Goal: Information Seeking & Learning: Get advice/opinions

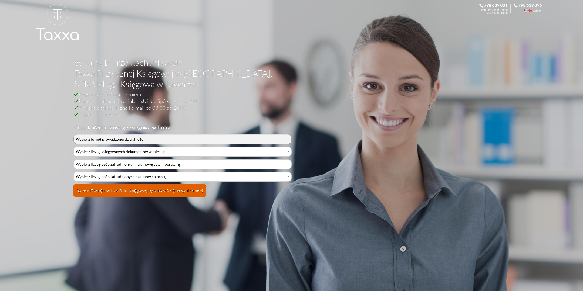
click at [73, 134] on select "Wybierz formę prowadzonej działalności Działalność jednoosobowa Działalność jed…" at bounding box center [182, 139] width 218 height 10
select select "0"
click option "Działalność jednoosobowa" at bounding box center [0, 0] width 0 height 0
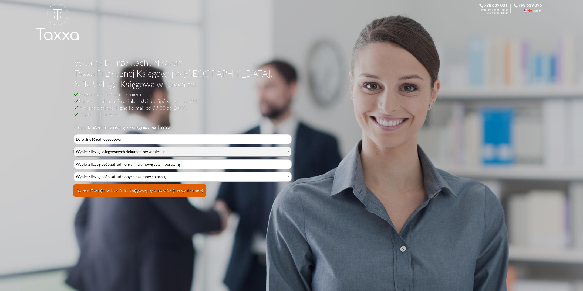
click option "0-1" at bounding box center [0, 0] width 0 height 0
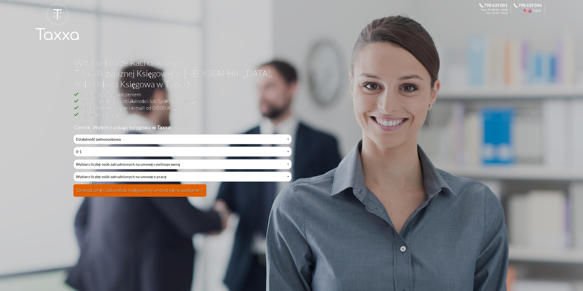
click at [142, 186] on button "Sprawdź cenę i zadzwoń do Księgowej by umówić się na spotkanie:-)" at bounding box center [139, 191] width 133 height 12
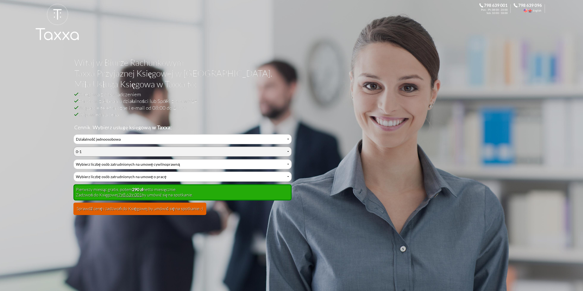
click at [73, 147] on select "Wybierz liczbę księgowanych dokumentów w miesiącu 0-1 2-3 4-5 6-10 11-20 21-30 …" at bounding box center [182, 152] width 218 height 10
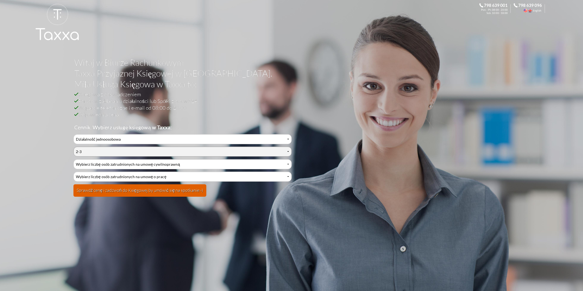
click option "2-3" at bounding box center [0, 0] width 0 height 0
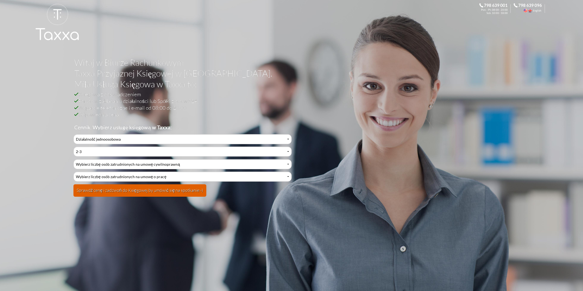
click at [125, 199] on form "Wybierz formę prowadzonej działalności Działalność jednoosobowa Działalność jed…" at bounding box center [182, 167] width 218 height 66
click at [125, 193] on button "Sprawdź cenę i zadzwoń do Księgowej by umówić się na spotkanie:-)" at bounding box center [139, 191] width 133 height 12
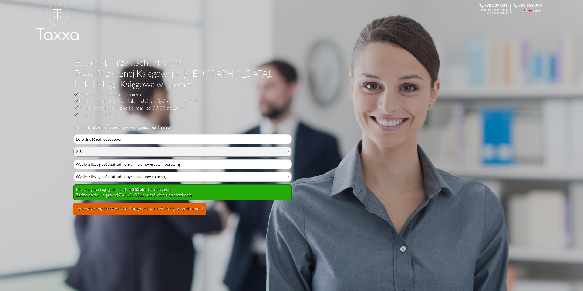
click at [73, 147] on select "Wybierz liczbę księgowanych dokumentów w miesiącu 0-1 2-3 4-5 6-10 11-20 21-30 …" at bounding box center [182, 152] width 218 height 10
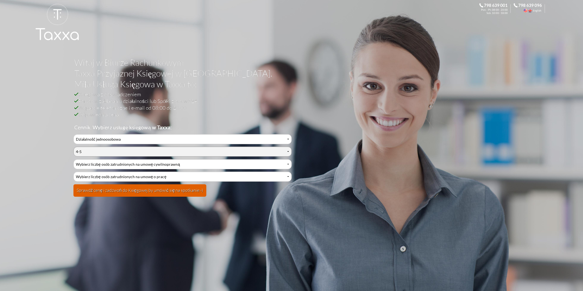
click option "4-5" at bounding box center [0, 0] width 0 height 0
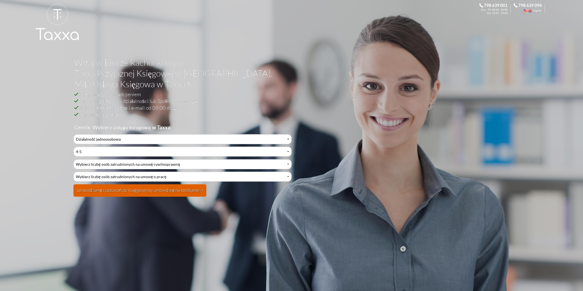
click at [137, 189] on button "Sprawdź cenę i zadzwoń do Księgowej by umówić się na spotkanie:-)" at bounding box center [139, 191] width 133 height 12
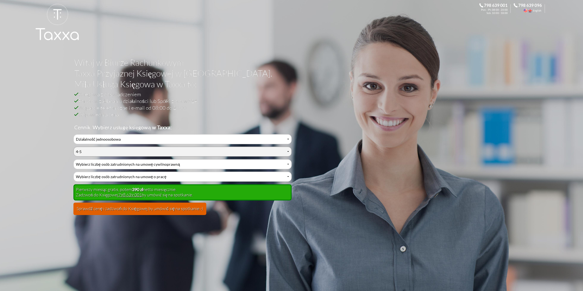
click at [73, 147] on select "Wybierz liczbę księgowanych dokumentów w miesiącu 0-1 2-3 4-5 6-10 11-20 21-30 …" at bounding box center [182, 152] width 218 height 10
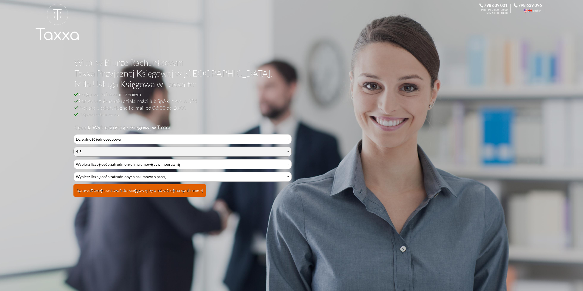
click option "6-10" at bounding box center [0, 0] width 0 height 0
click at [136, 193] on button "Sprawdź cenę i zadzwoń do Księgowej by umówić się na spotkanie:-)" at bounding box center [139, 191] width 133 height 12
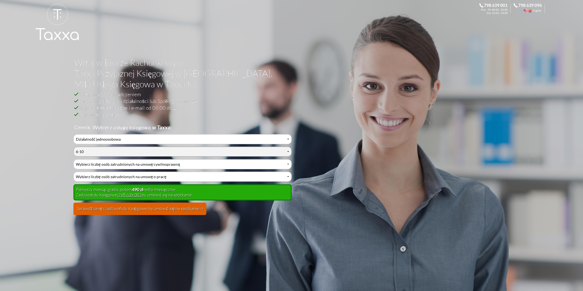
click at [73, 147] on select "Wybierz liczbę księgowanych dokumentów w miesiącu 0-1 2-3 4-5 6-10 11-20 21-30 …" at bounding box center [182, 152] width 218 height 10
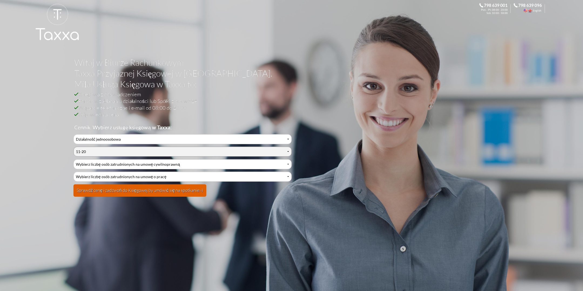
click option "11-20" at bounding box center [0, 0] width 0 height 0
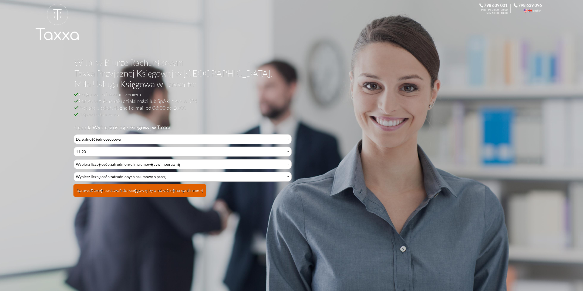
click at [122, 193] on button "Sprawdź cenę i zadzwoń do Księgowej by umówić się na spotkanie:-)" at bounding box center [139, 191] width 133 height 12
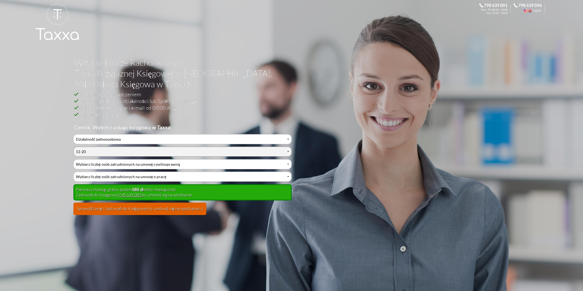
click at [73, 147] on select "Wybierz liczbę księgowanych dokumentów w miesiącu 0-1 2-3 4-5 6-10 11-20 21-30 …" at bounding box center [182, 152] width 218 height 10
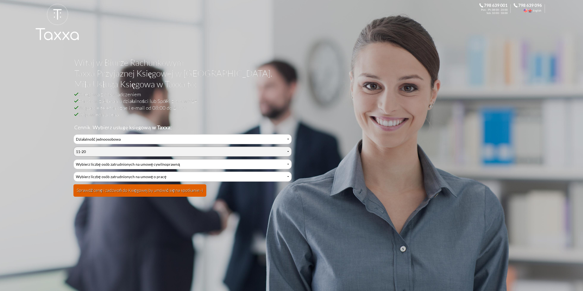
select select "5"
click option "21-30" at bounding box center [0, 0] width 0 height 0
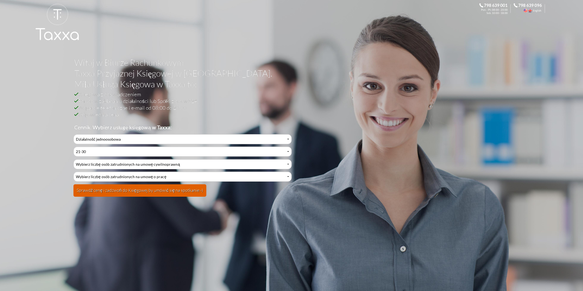
click at [149, 192] on button "Sprawdź cenę i zadzwoń do Księgowej by umówić się na spotkanie:-)" at bounding box center [139, 191] width 133 height 12
